Goal: Find specific page/section: Find specific page/section

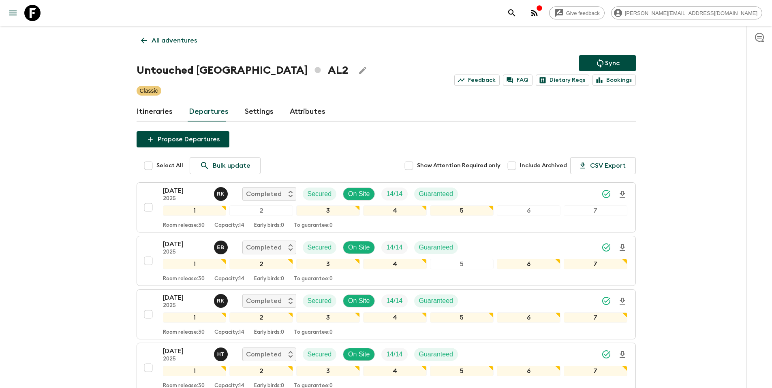
click at [139, 41] on icon at bounding box center [143, 40] width 9 height 9
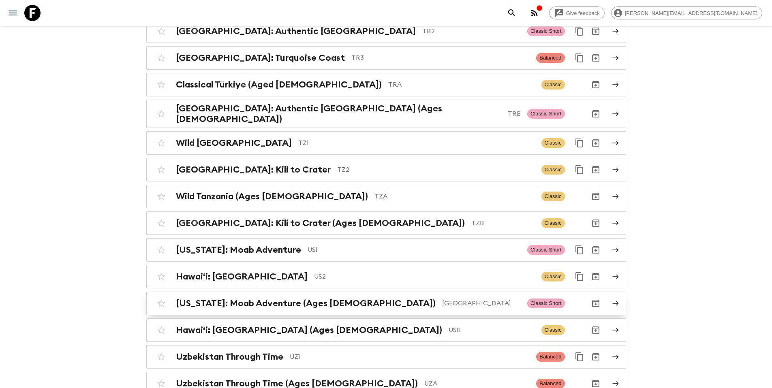
scroll to position [3352, 0]
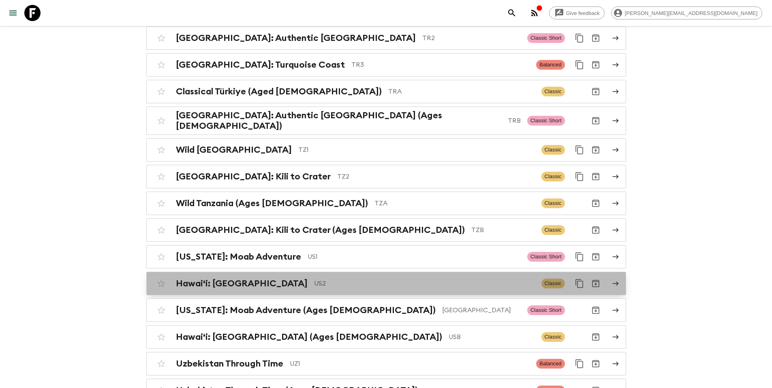
click at [314, 279] on p "US2" at bounding box center [424, 284] width 221 height 10
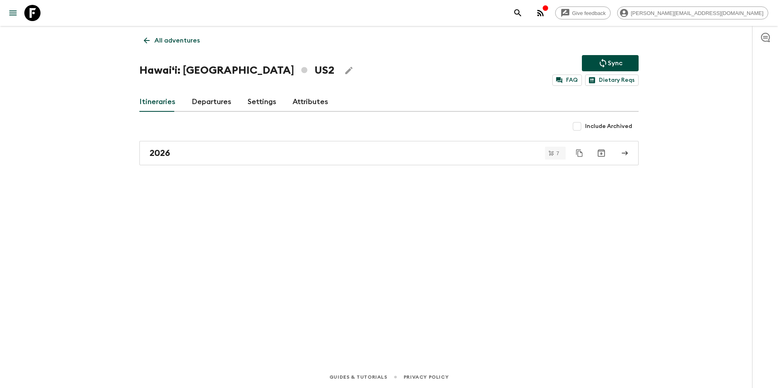
click at [212, 105] on link "Departures" at bounding box center [212, 101] width 40 height 19
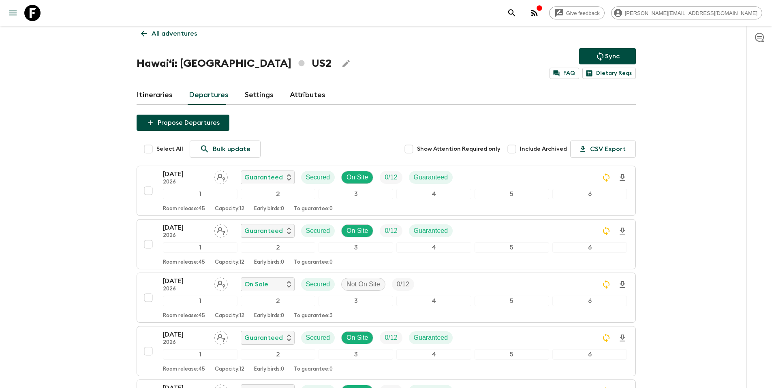
scroll to position [8, 0]
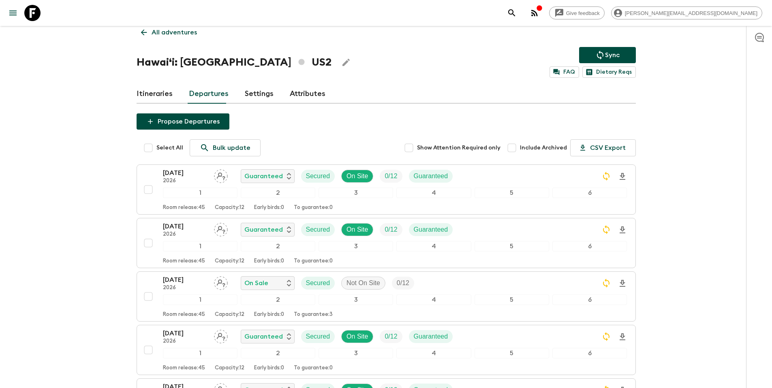
click at [260, 93] on link "Settings" at bounding box center [259, 93] width 29 height 19
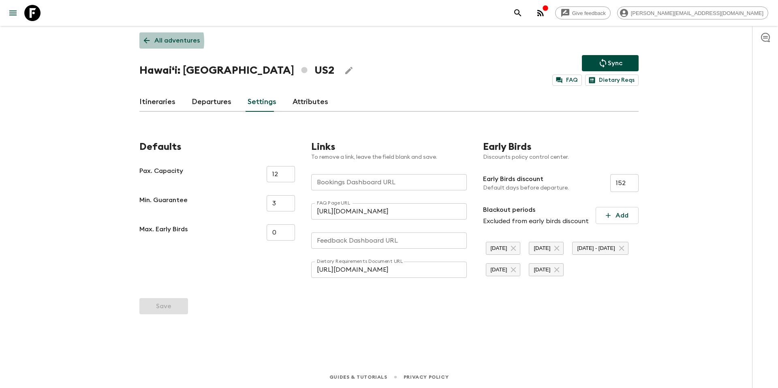
click at [150, 41] on icon at bounding box center [146, 40] width 9 height 9
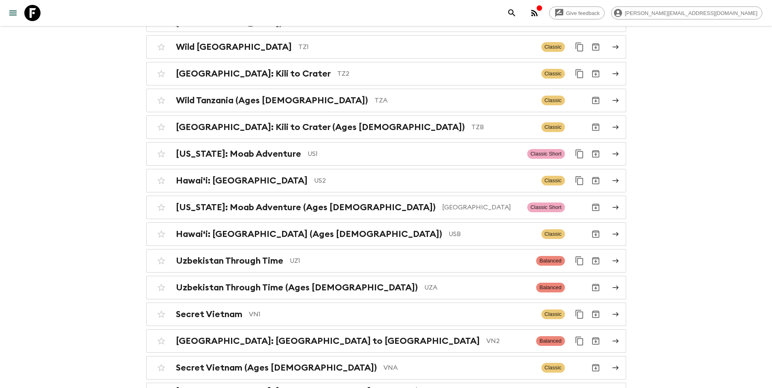
scroll to position [3432, 0]
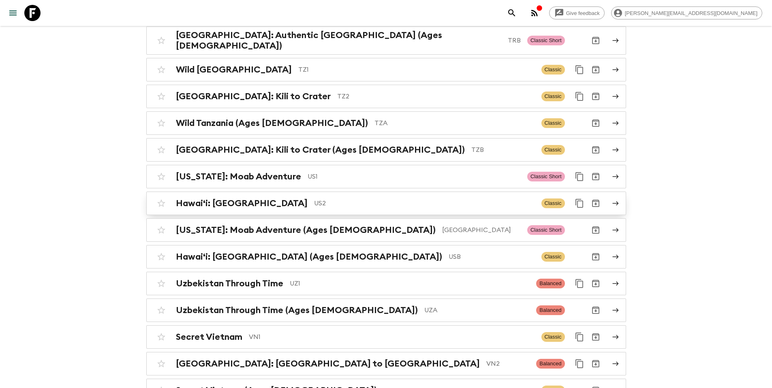
click at [314, 198] on p "US2" at bounding box center [424, 203] width 221 height 10
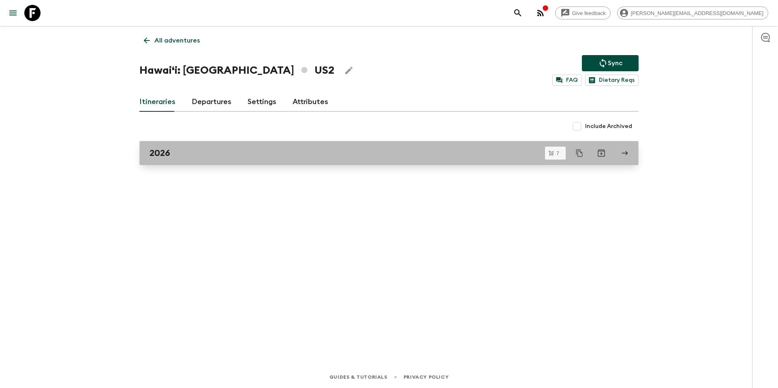
click at [164, 153] on h2 "2026" at bounding box center [159, 153] width 21 height 11
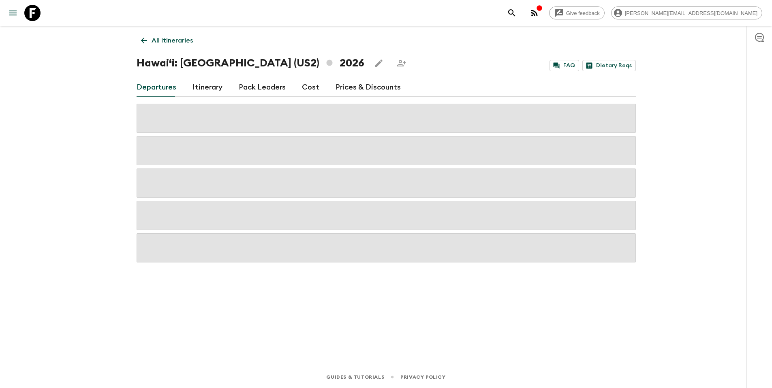
click at [357, 85] on link "Prices & Discounts" at bounding box center [367, 87] width 65 height 19
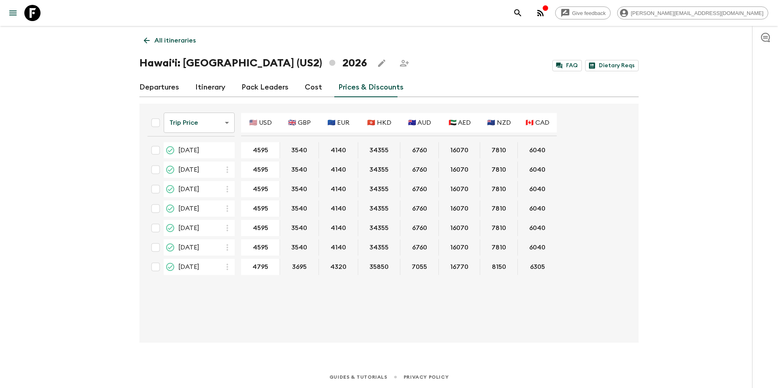
click at [322, 83] on div "Departures Itinerary Pack Leaders Cost Prices & Discounts" at bounding box center [388, 87] width 499 height 19
click at [312, 86] on link "Cost" at bounding box center [313, 87] width 17 height 19
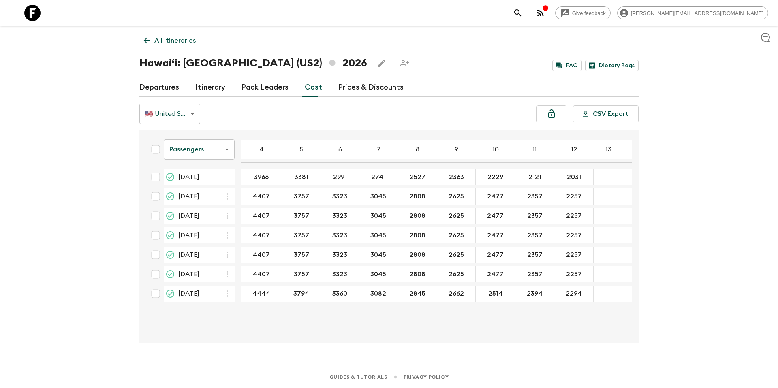
click at [145, 40] on icon at bounding box center [147, 41] width 6 height 6
